Goal: Task Accomplishment & Management: Manage account settings

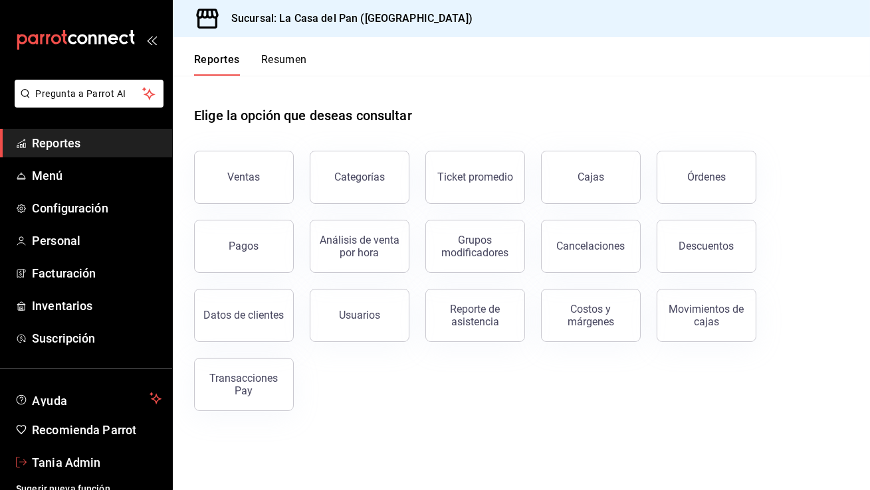
click at [40, 460] on span "Tania Admin" at bounding box center [97, 463] width 130 height 18
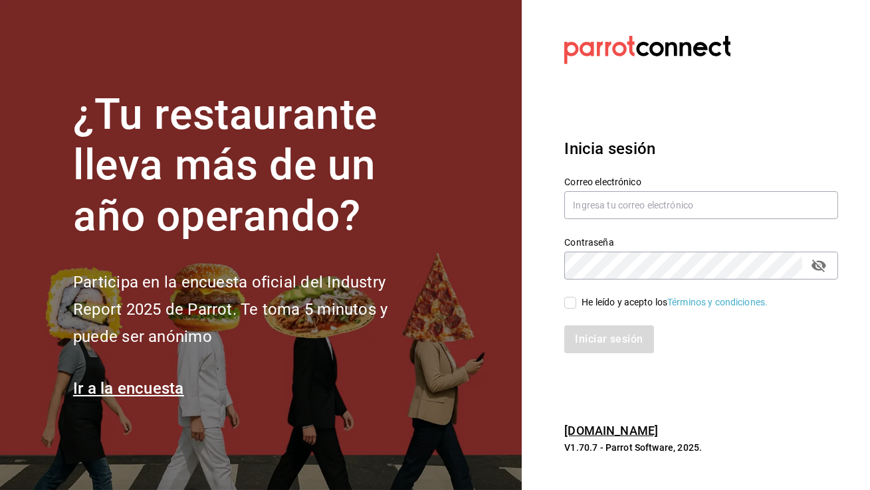
click at [653, 221] on div "Contraseña Contraseña" at bounding box center [693, 250] width 290 height 58
click at [644, 205] on input "text" at bounding box center [701, 205] width 274 height 28
click at [604, 203] on input "be" at bounding box center [701, 205] width 274 height 28
paste input "antown@cdmx.com"
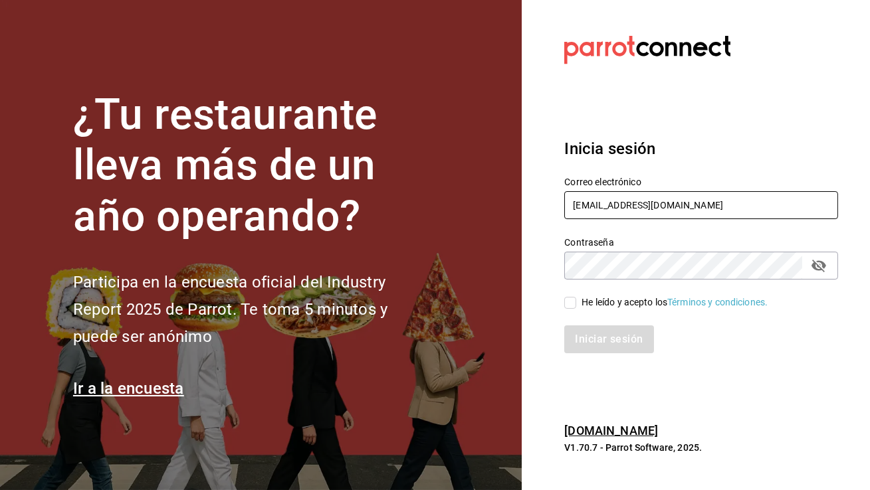
type input "beantown@cdmx.com"
click at [568, 302] on input "He leído y acepto los Términos y condiciones." at bounding box center [570, 303] width 12 height 12
checkbox input "true"
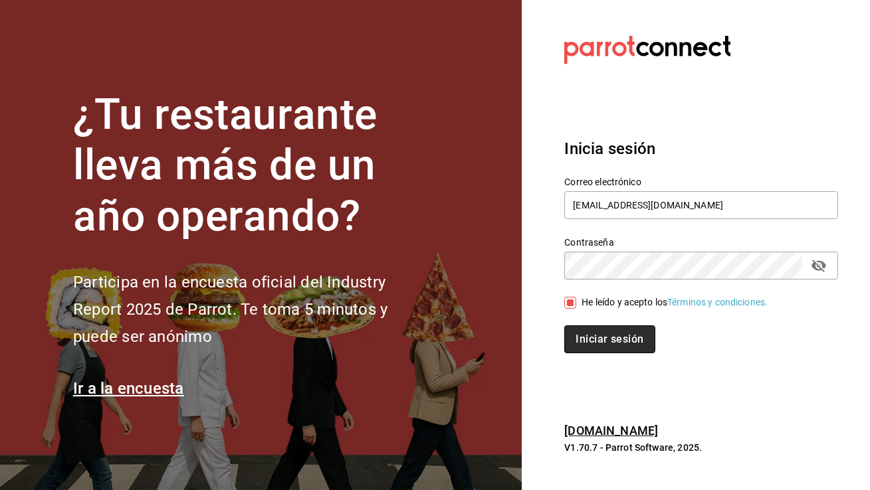
click at [592, 341] on button "Iniciar sesión" at bounding box center [609, 340] width 90 height 28
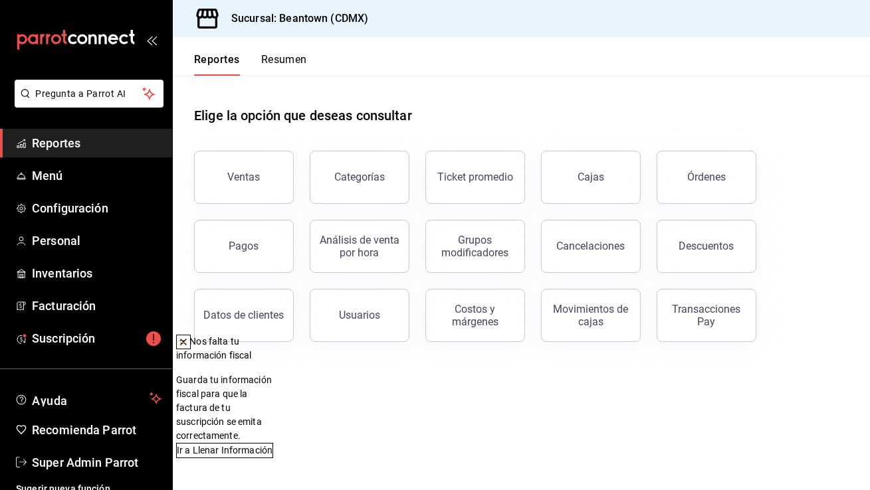
click at [190, 349] on div at bounding box center [183, 341] width 13 height 13
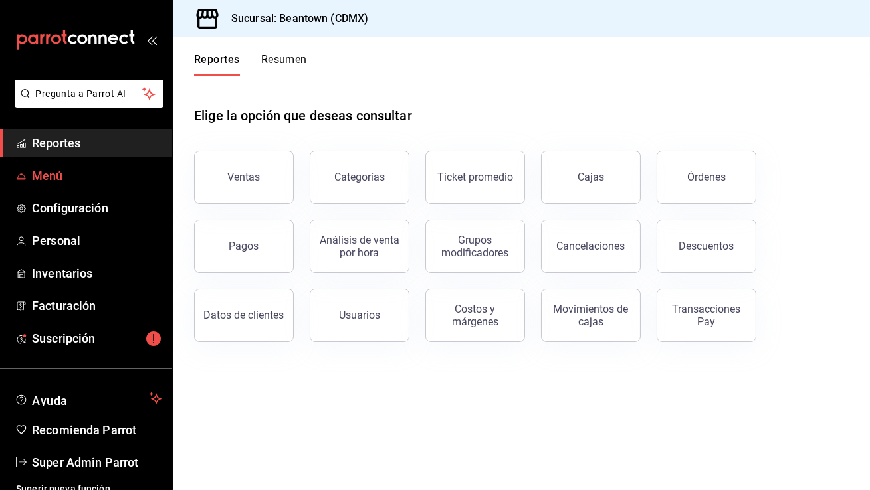
click at [100, 173] on span "Menú" at bounding box center [97, 176] width 130 height 18
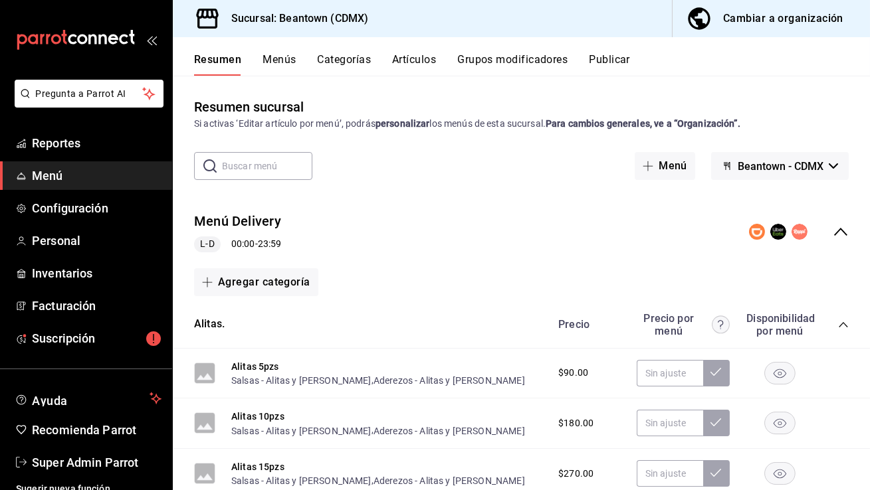
click at [282, 66] on button "Menús" at bounding box center [278, 64] width 33 height 23
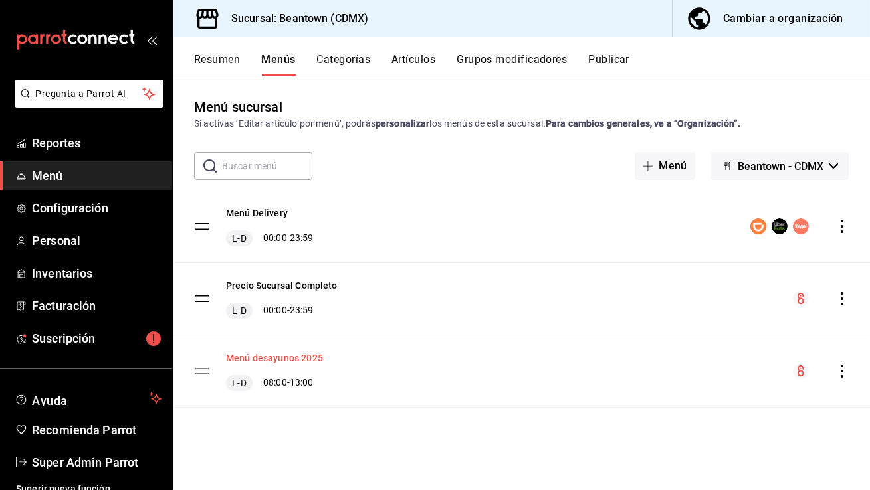
click at [276, 359] on button "Menú desayunos 2025" at bounding box center [274, 357] width 97 height 13
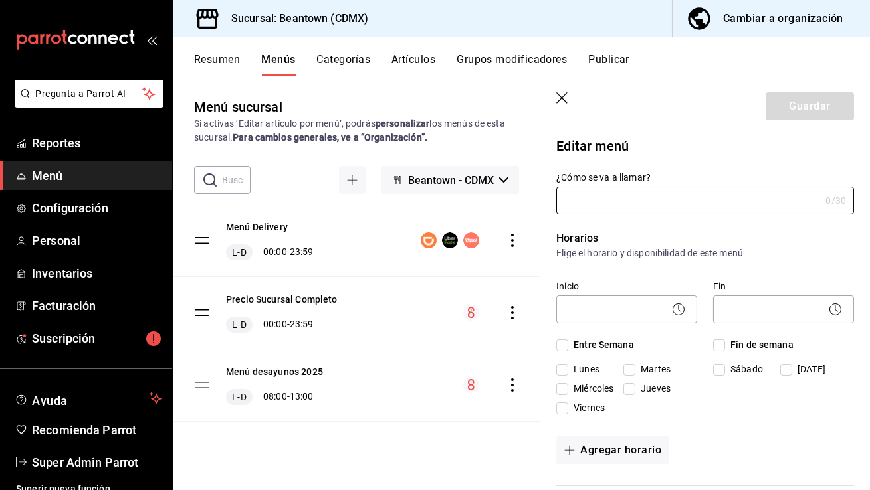
type input "Menú desayunos 2025"
checkbox input "true"
type input "1746034651488"
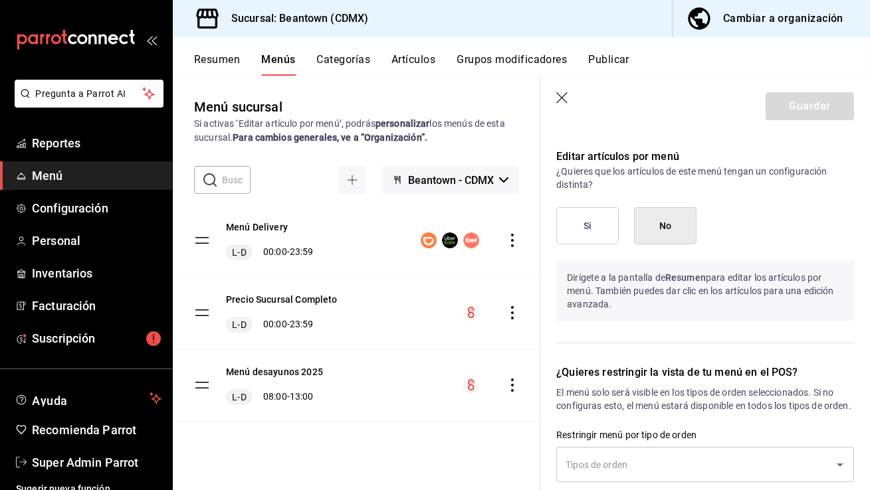
scroll to position [872, 0]
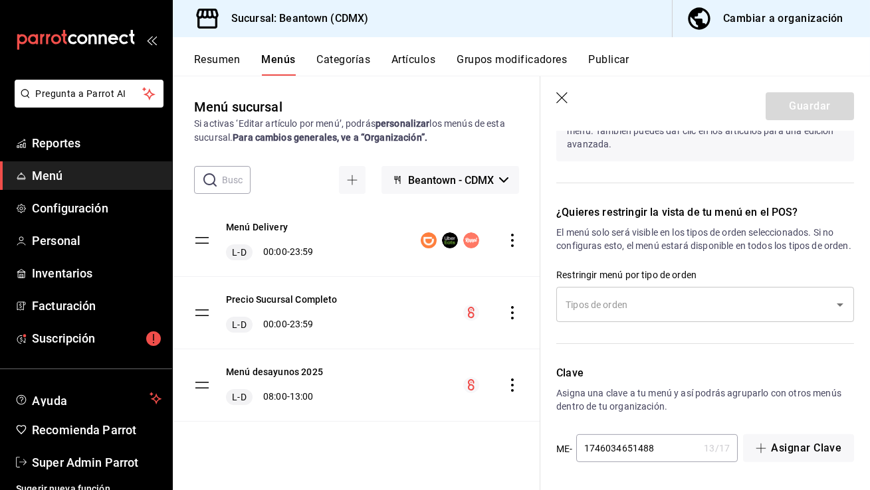
click at [556, 94] on icon "button" at bounding box center [562, 98] width 13 height 13
checkbox input "false"
type input "1758568524025"
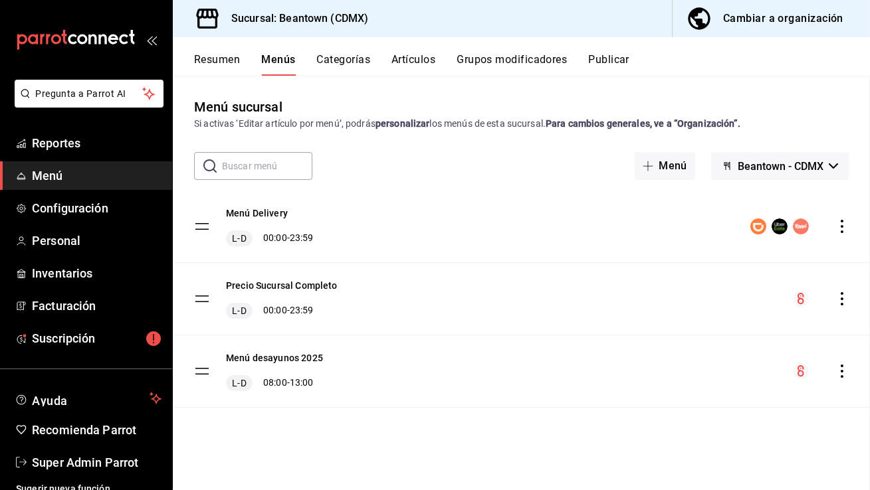
checkbox input "false"
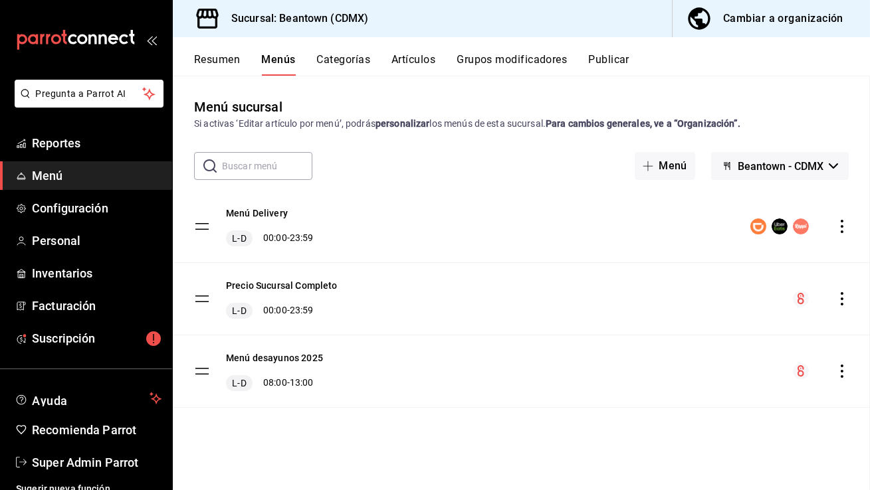
checkbox input "false"
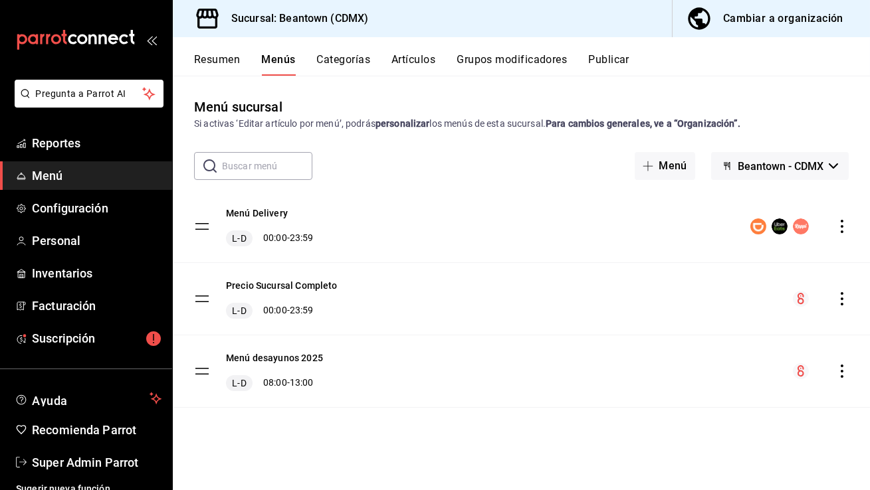
click at [358, 62] on button "Categorías" at bounding box center [344, 64] width 54 height 23
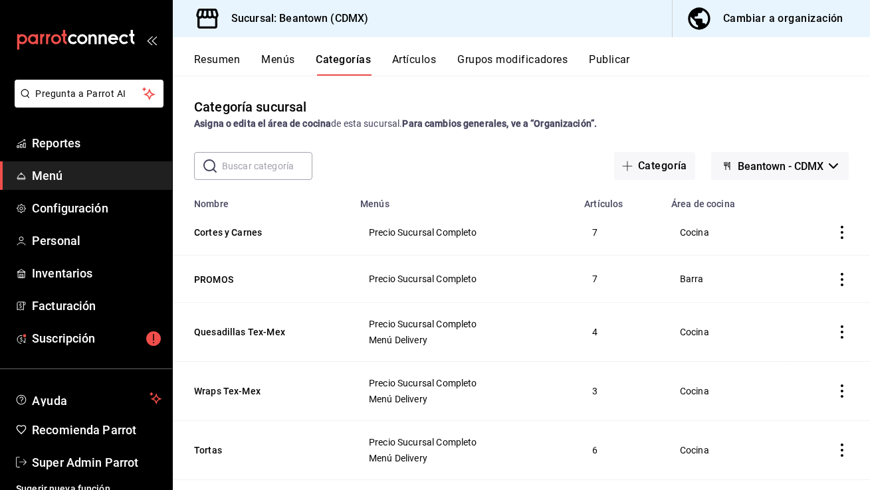
click at [282, 60] on button "Menús" at bounding box center [277, 64] width 33 height 23
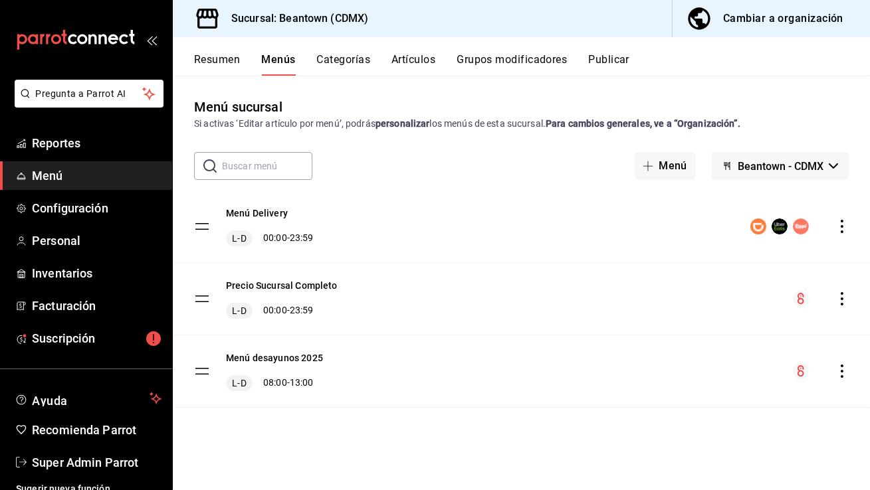
click at [840, 295] on icon "actions" at bounding box center [841, 298] width 13 height 13
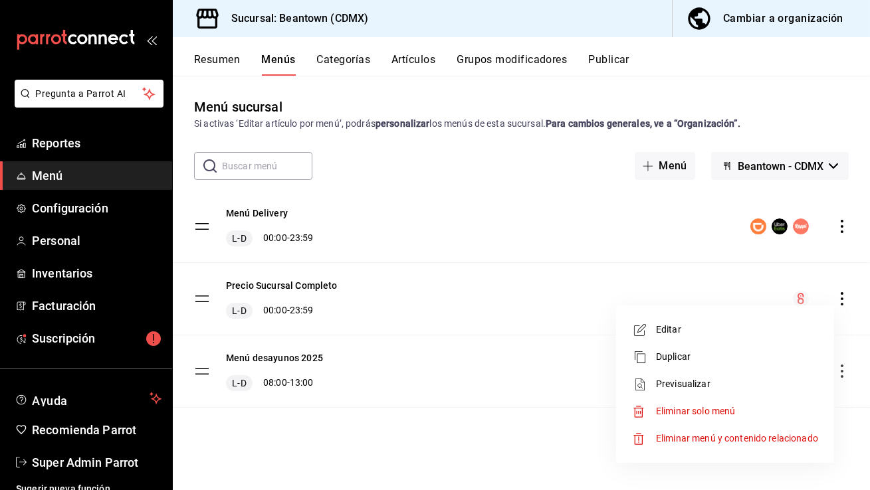
click at [700, 381] on span "Previsualizar" at bounding box center [737, 384] width 162 height 14
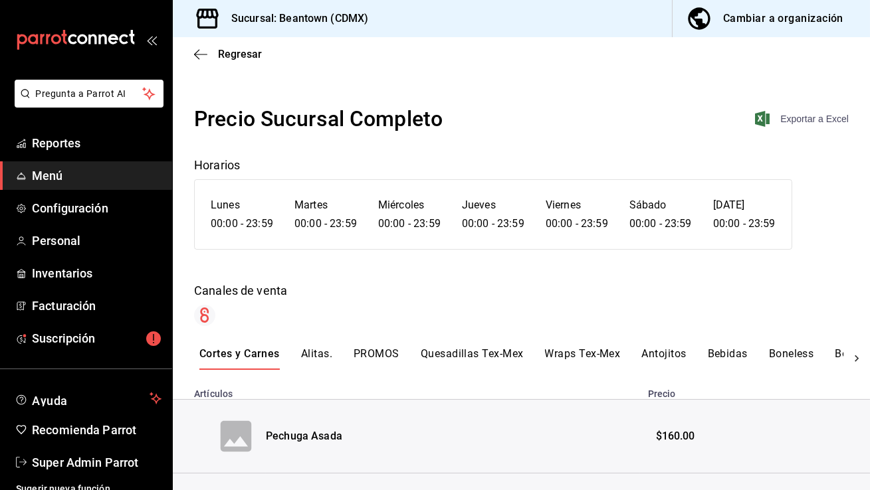
click at [838, 123] on span "Exportar a Excel" at bounding box center [802, 119] width 91 height 16
click at [221, 49] on span "Regresar" at bounding box center [240, 54] width 44 height 13
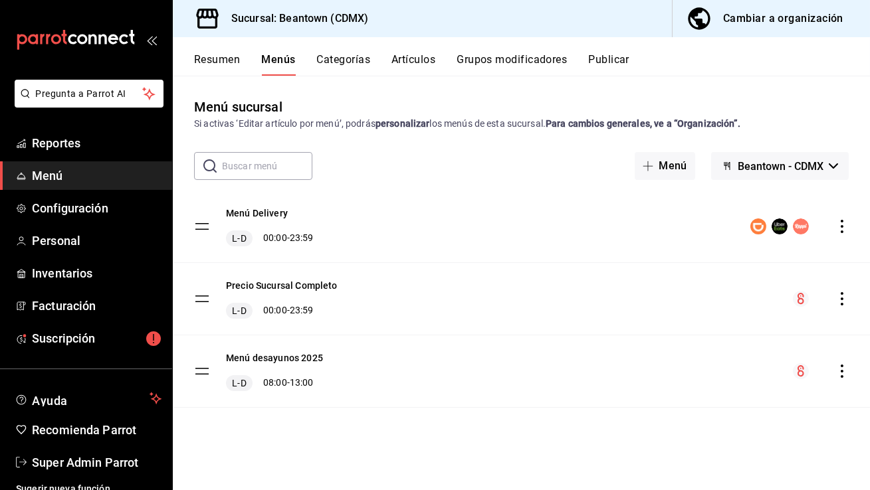
click at [840, 371] on icon "actions" at bounding box center [841, 371] width 3 height 13
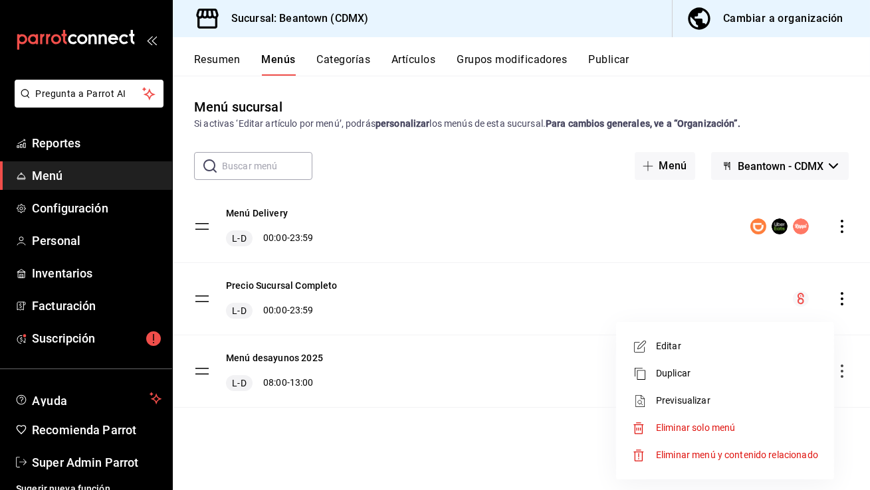
click at [696, 405] on span "Previsualizar" at bounding box center [737, 401] width 162 height 14
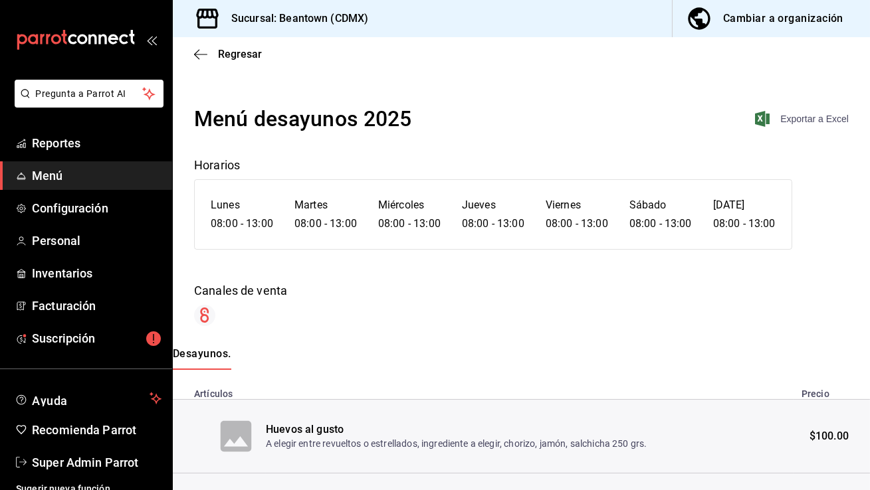
click at [792, 113] on span "Exportar a Excel" at bounding box center [802, 119] width 91 height 16
click at [70, 465] on span "Super Admin Parrot" at bounding box center [97, 463] width 130 height 18
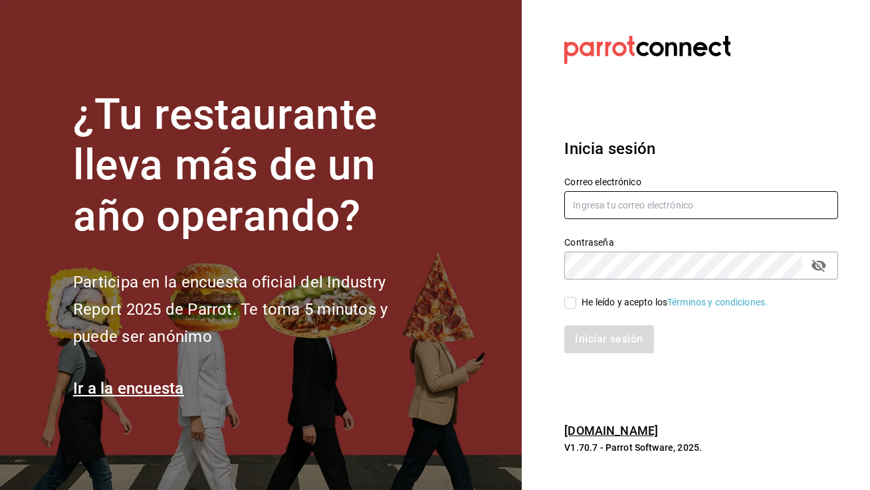
click at [641, 211] on input "text" at bounding box center [701, 205] width 274 height 28
type input "p"
paste input "preciosadelalma@gmail.com"
type input "preciosadelalma@gmail.com"
click at [577, 300] on span "He leído y acepto los Términos y condiciones." at bounding box center [671, 303] width 191 height 14
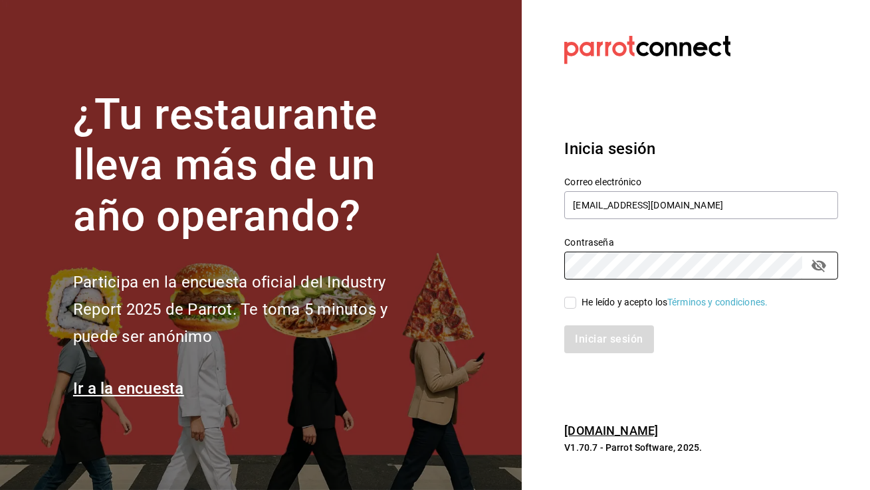
click at [576, 300] on input "He leído y acepto los Términos y condiciones." at bounding box center [570, 303] width 12 height 12
click at [591, 345] on button "Iniciar sesión" at bounding box center [609, 340] width 90 height 28
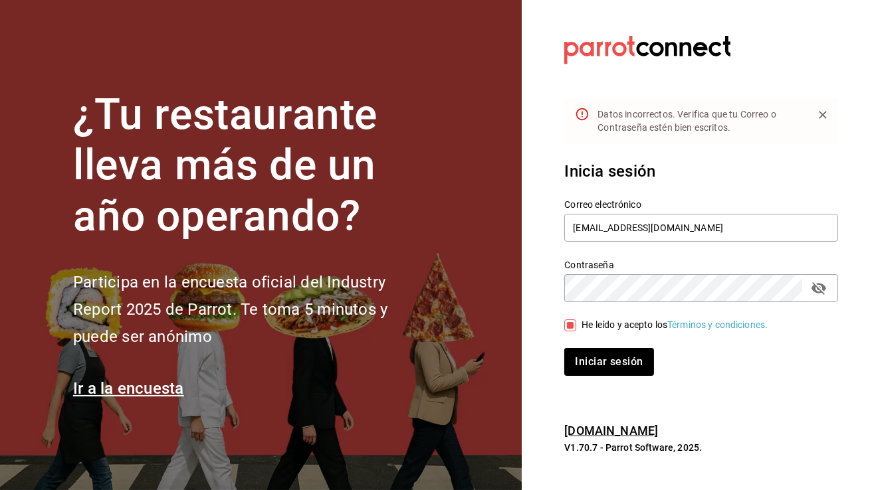
click at [571, 326] on input "He leído y acepto los Términos y condiciones." at bounding box center [570, 326] width 12 height 12
click at [570, 326] on input "He leído y acepto los Términos y condiciones." at bounding box center [570, 326] width 12 height 12
checkbox input "true"
click at [586, 356] on button "Iniciar sesión" at bounding box center [609, 362] width 90 height 28
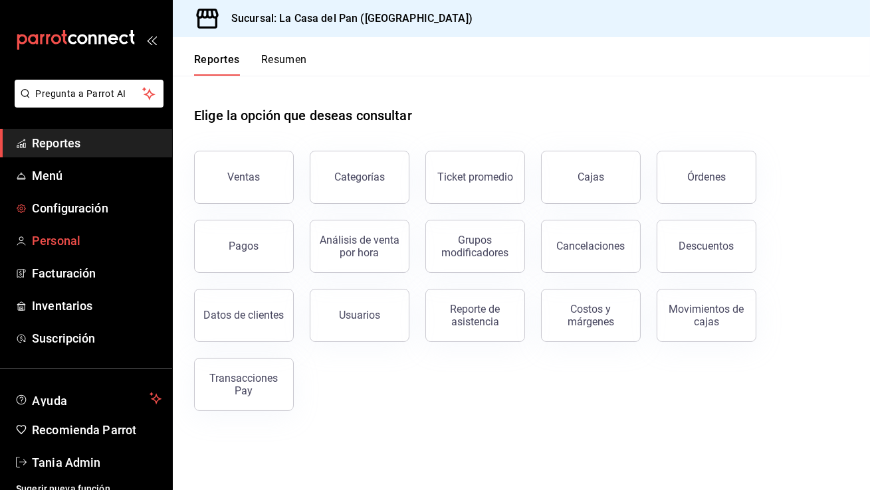
click at [71, 240] on span "Personal" at bounding box center [97, 241] width 130 height 18
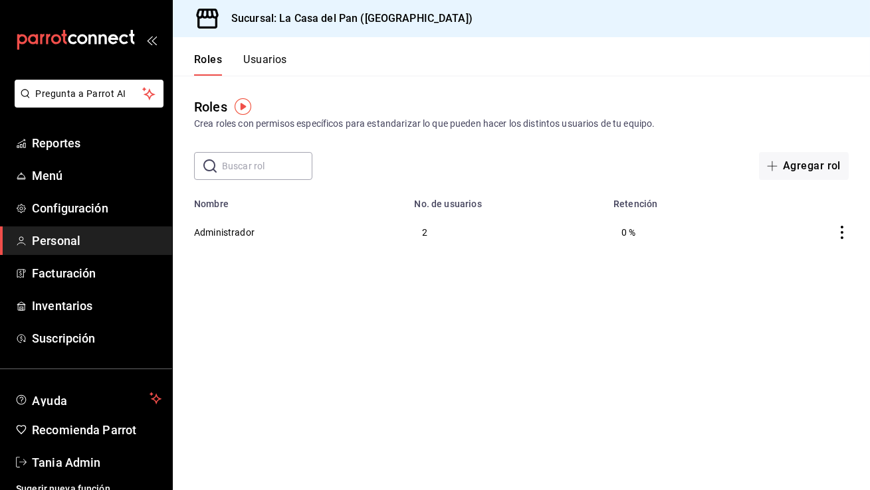
click at [260, 62] on button "Usuarios" at bounding box center [265, 64] width 44 height 23
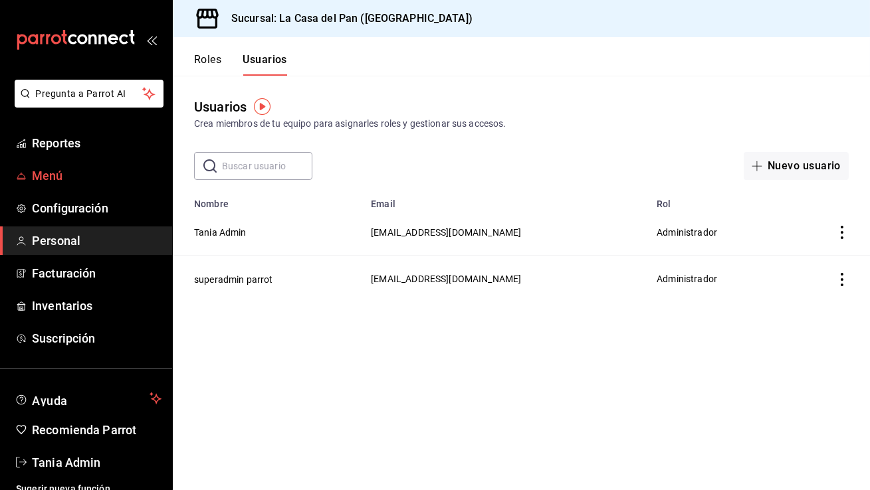
click at [49, 178] on span "Menú" at bounding box center [97, 176] width 130 height 18
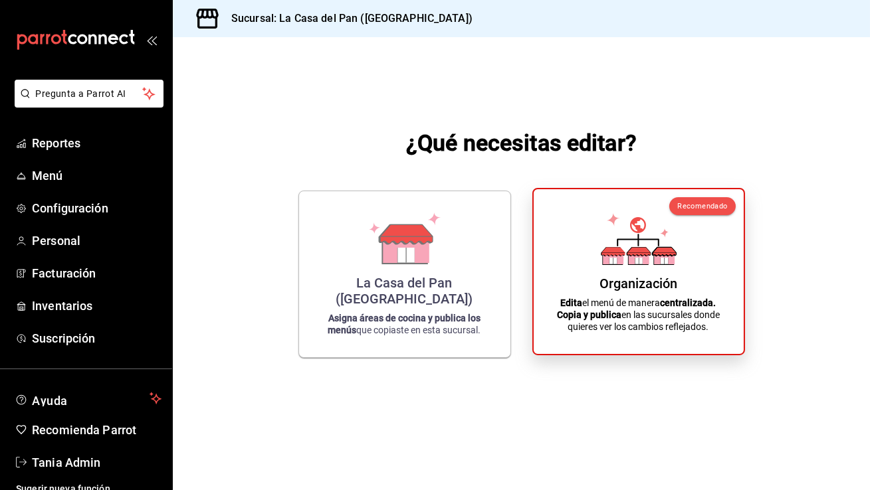
click at [579, 245] on div "Organización Edita el menú de manera centralizada. Copia y publica en las sucur…" at bounding box center [638, 271] width 178 height 143
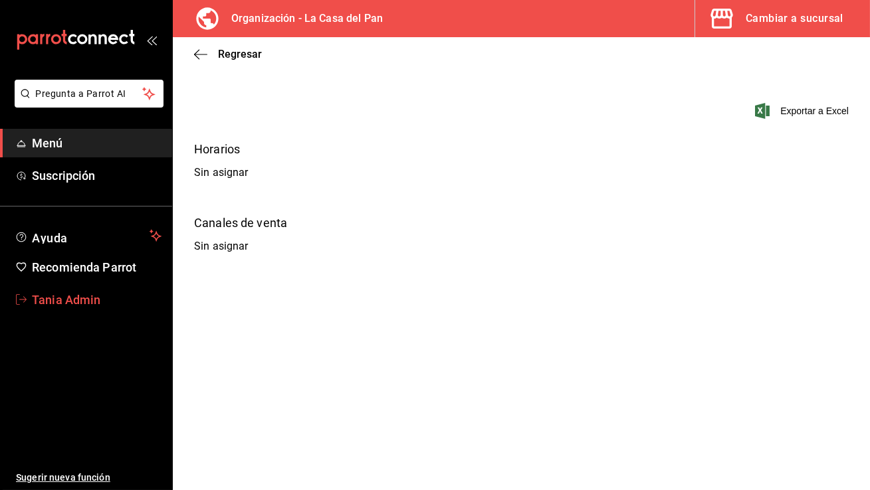
click at [93, 296] on span "Tania Admin" at bounding box center [97, 300] width 130 height 18
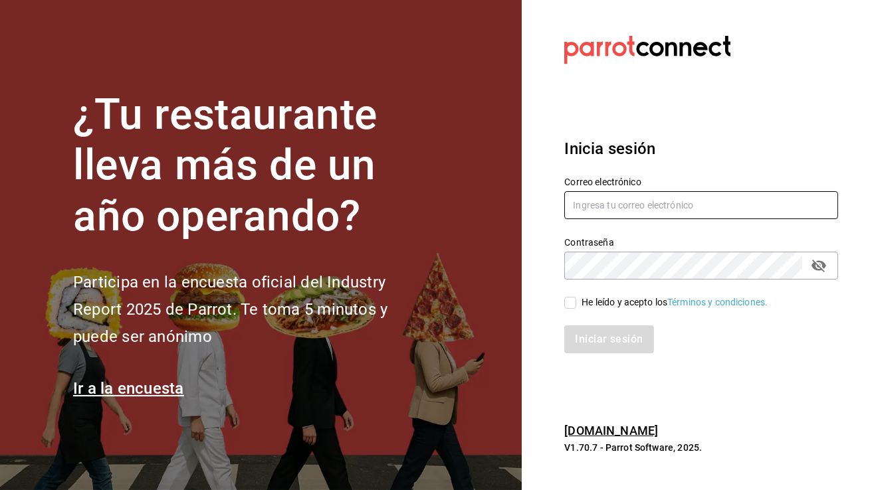
click at [589, 210] on input "text" at bounding box center [701, 205] width 274 height 28
paste input "[EMAIL_ADDRESS][DOMAIN_NAME]"
type input "[EMAIL_ADDRESS][DOMAIN_NAME]"
click at [561, 304] on div "He leído y acepto los Términos y condiciones." at bounding box center [693, 295] width 290 height 31
click at [569, 304] on input "He leído y acepto los Términos y condiciones." at bounding box center [570, 303] width 12 height 12
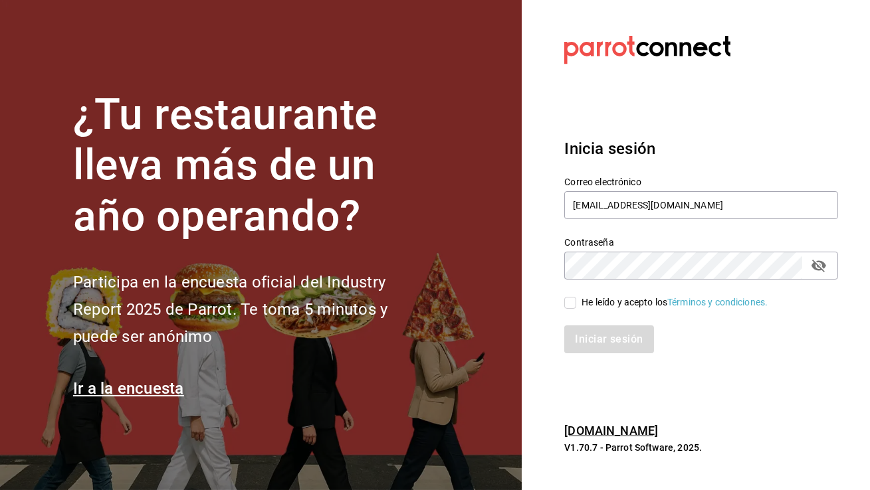
checkbox input "true"
click at [594, 335] on button "Iniciar sesión" at bounding box center [609, 340] width 90 height 28
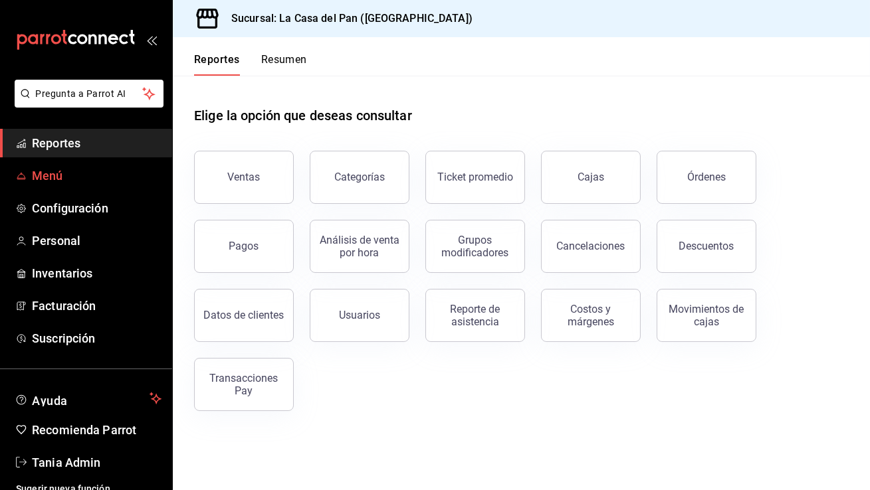
click at [103, 165] on link "Menú" at bounding box center [86, 175] width 172 height 29
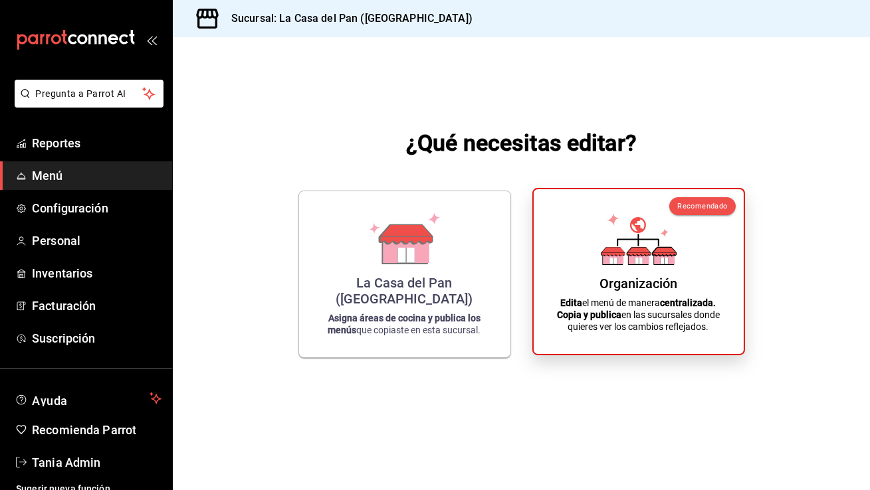
click at [607, 248] on icon at bounding box center [612, 252] width 23 height 9
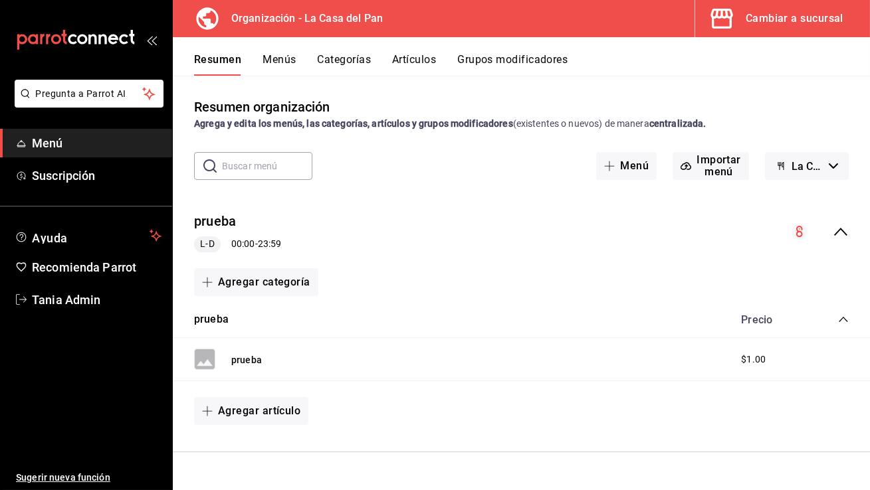
click at [272, 59] on button "Menús" at bounding box center [278, 64] width 33 height 23
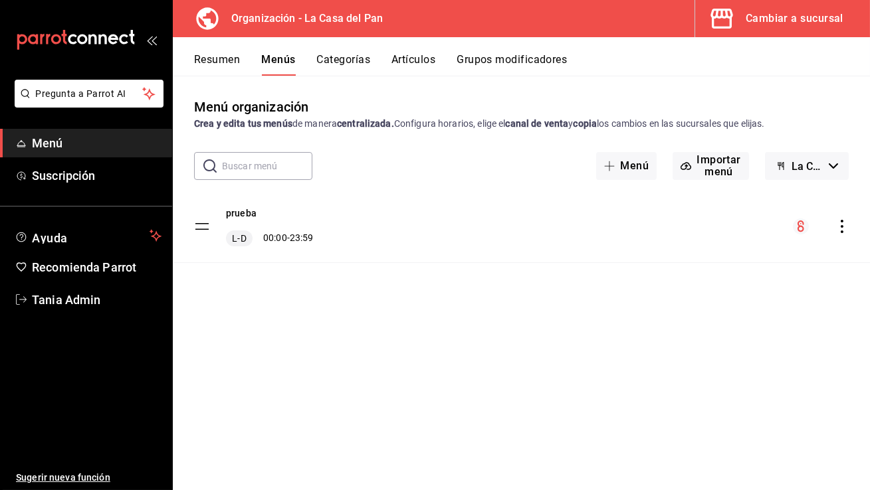
click at [840, 233] on icon "actions" at bounding box center [841, 226] width 13 height 13
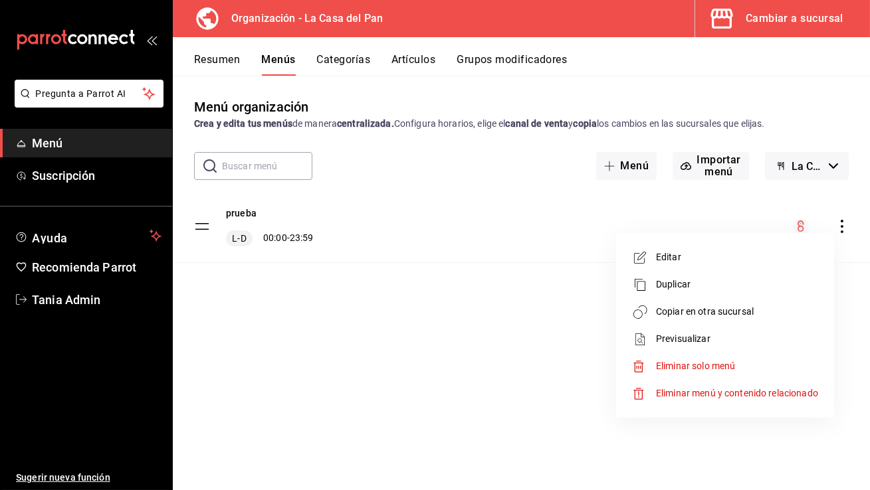
drag, startPoint x: 700, startPoint y: 365, endPoint x: 692, endPoint y: 401, distance: 36.6
click at [692, 401] on ul "Editar Duplicar Copiar en otra sucursal Previsualizar Eliminar solo menú Elimin…" at bounding box center [724, 326] width 207 height 174
click at [692, 401] on li "Eliminar menú y contenido relacionado" at bounding box center [724, 393] width 207 height 27
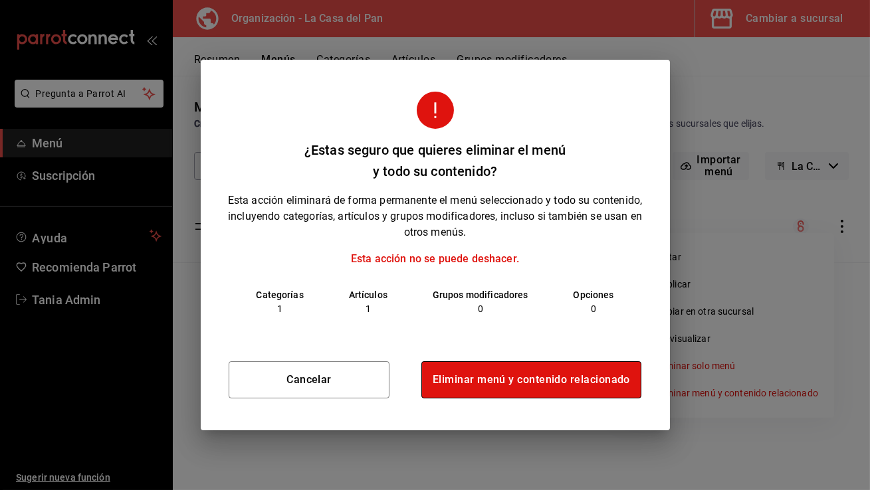
click at [550, 385] on button "Eliminar menú y contenido relacionado" at bounding box center [531, 379] width 220 height 37
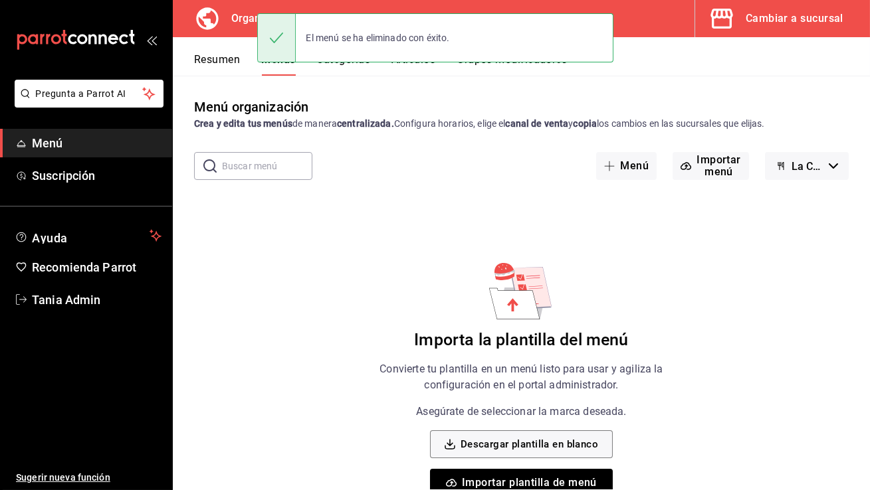
click at [799, 25] on div "Cambiar a sucursal" at bounding box center [794, 18] width 98 height 19
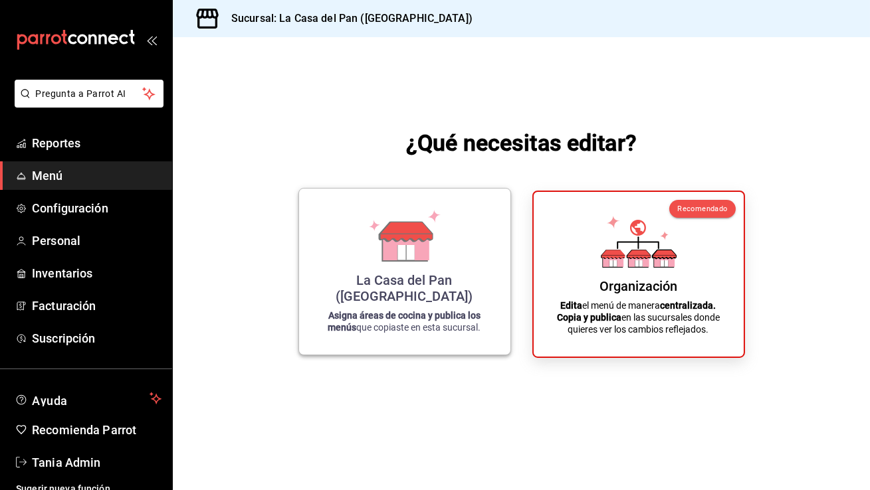
click at [345, 248] on div "La Casa del Pan ([GEOGRAPHIC_DATA]) Asigna áreas de cocina y publica los menús …" at bounding box center [404, 271] width 179 height 145
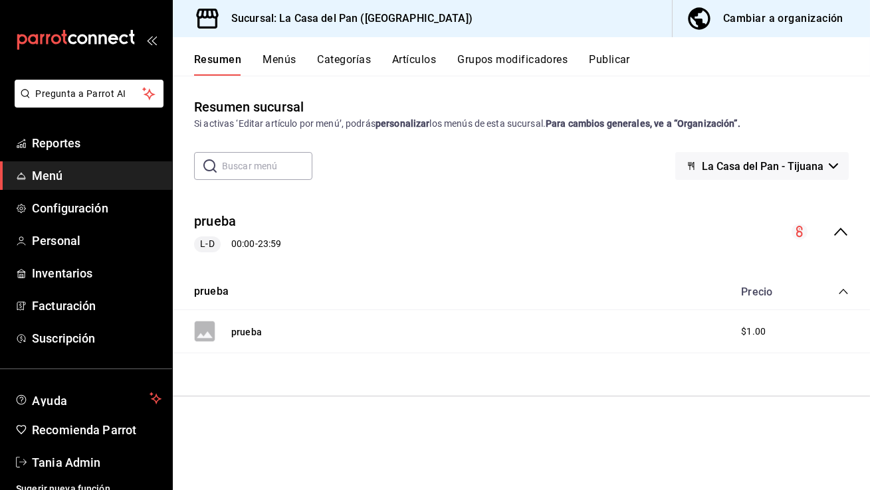
click at [288, 65] on button "Menús" at bounding box center [278, 64] width 33 height 23
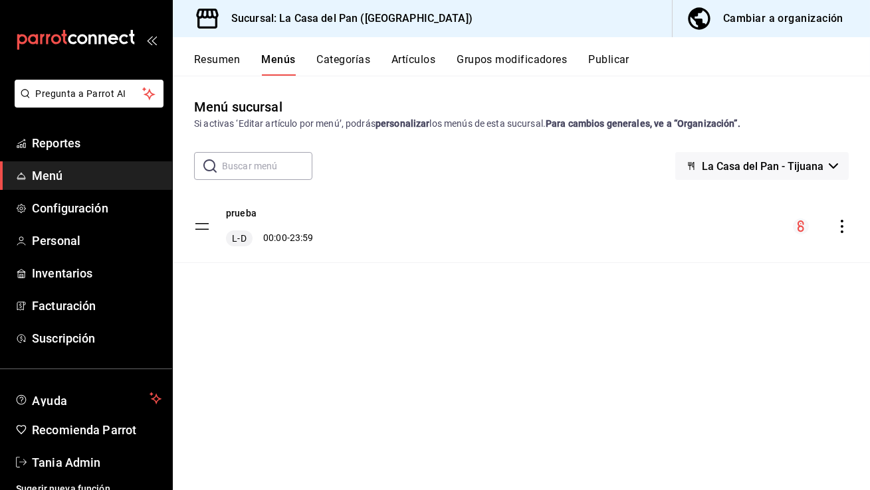
click at [839, 239] on div "prueba L-D 00:00 - 23:59" at bounding box center [521, 227] width 697 height 72
click at [843, 229] on icon "actions" at bounding box center [841, 226] width 13 height 13
click at [752, 288] on span "Eliminar menú y contenido relacionado" at bounding box center [737, 284] width 162 height 11
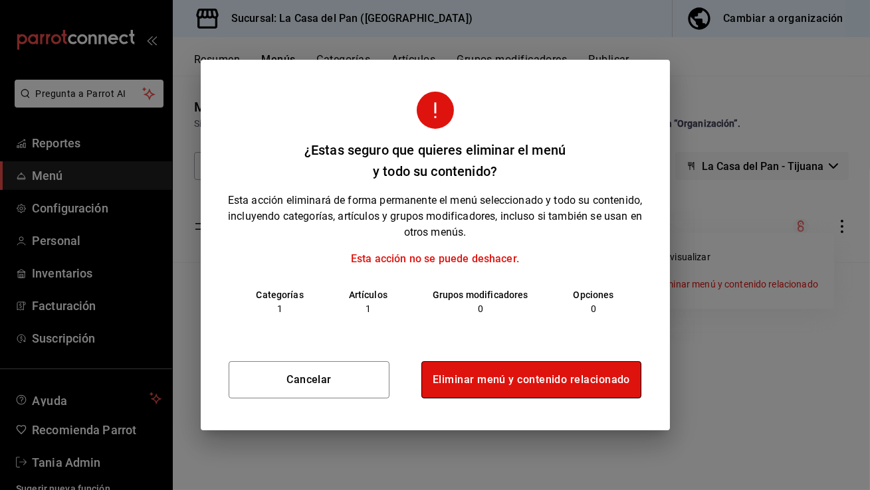
click at [563, 373] on button "Eliminar menú y contenido relacionado" at bounding box center [531, 379] width 220 height 37
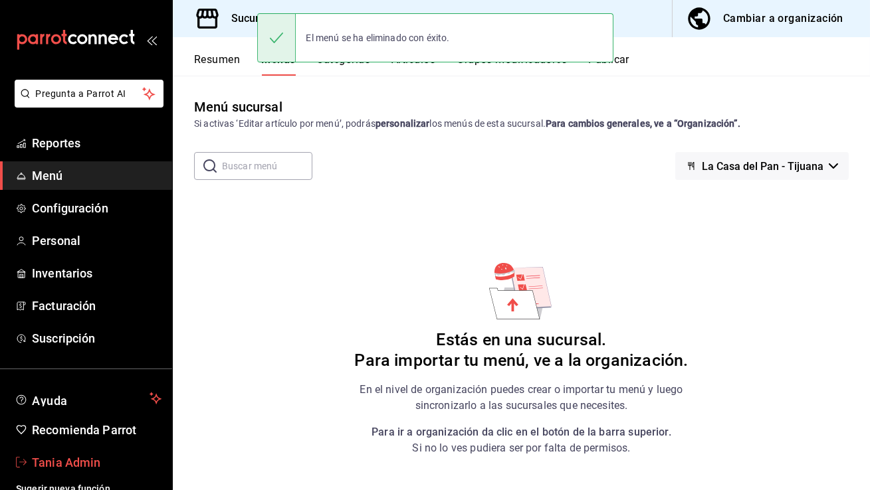
click at [112, 452] on link "Tania Admin" at bounding box center [86, 462] width 172 height 29
